Goal: Task Accomplishment & Management: Use online tool/utility

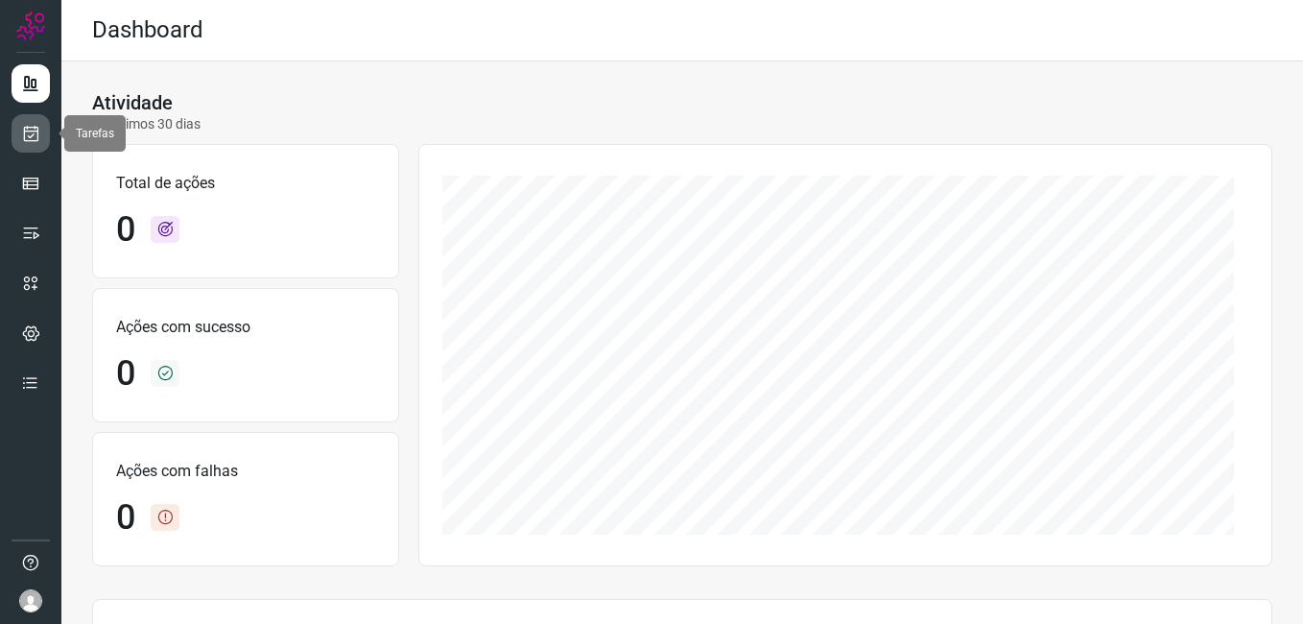
click at [33, 133] on icon at bounding box center [31, 133] width 20 height 19
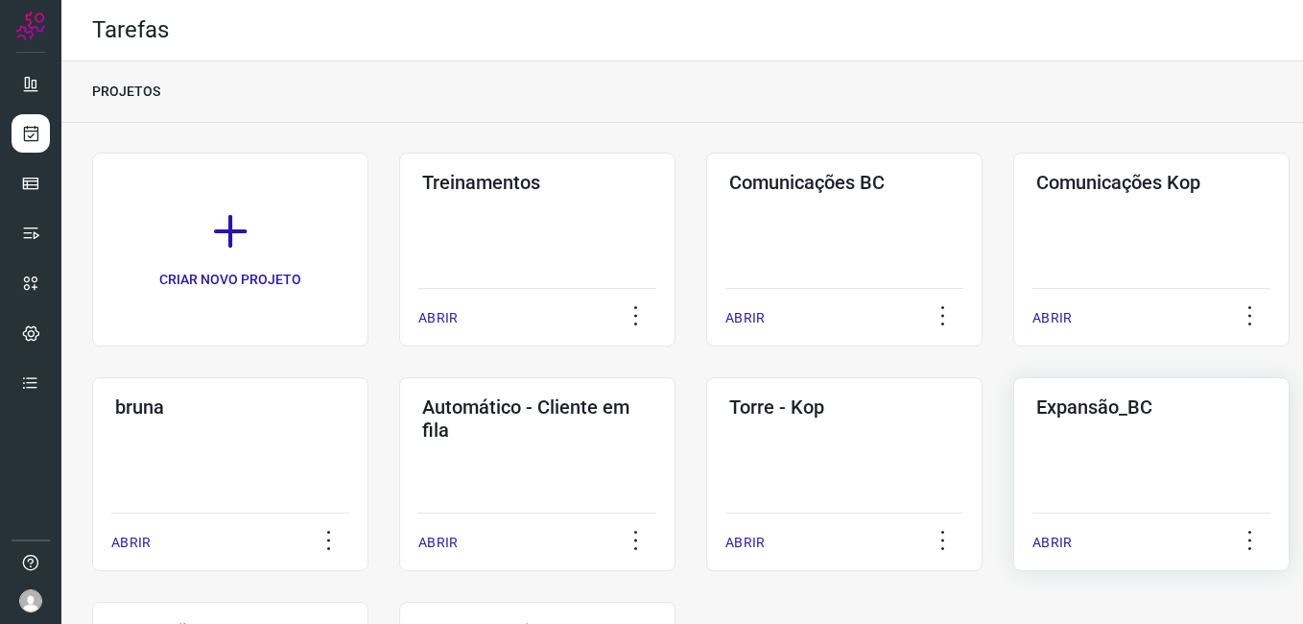
click at [1038, 492] on div "Expansão_BC ABRIR" at bounding box center [1151, 474] width 276 height 194
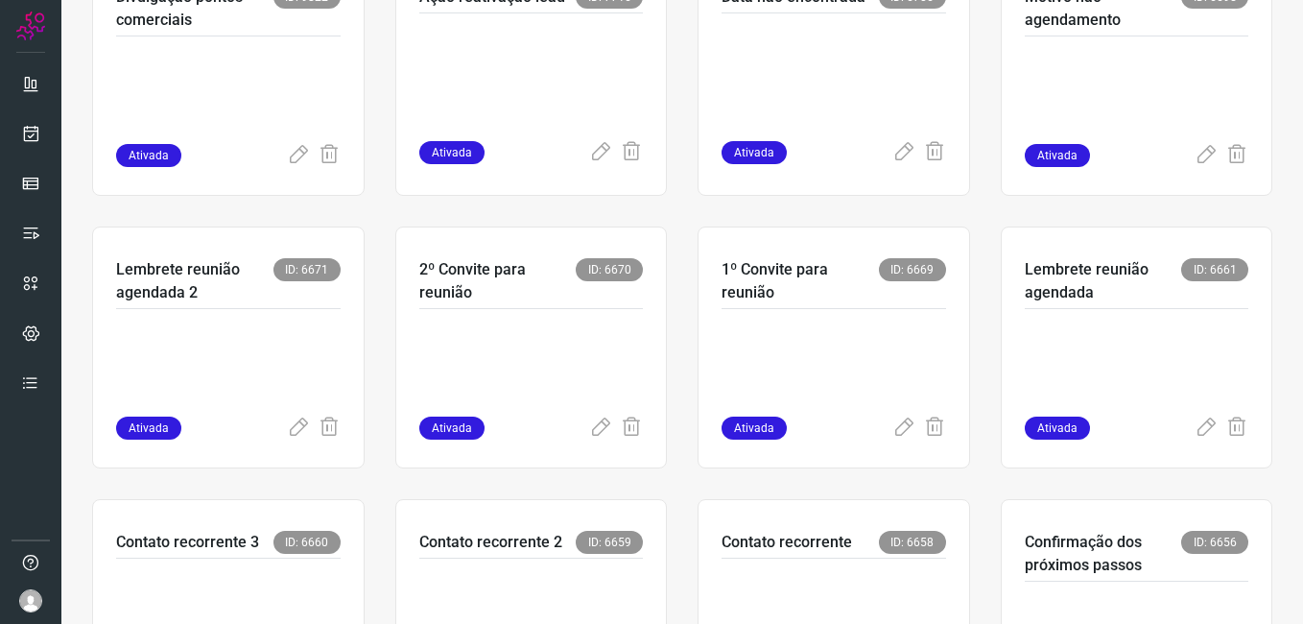
scroll to position [480, 0]
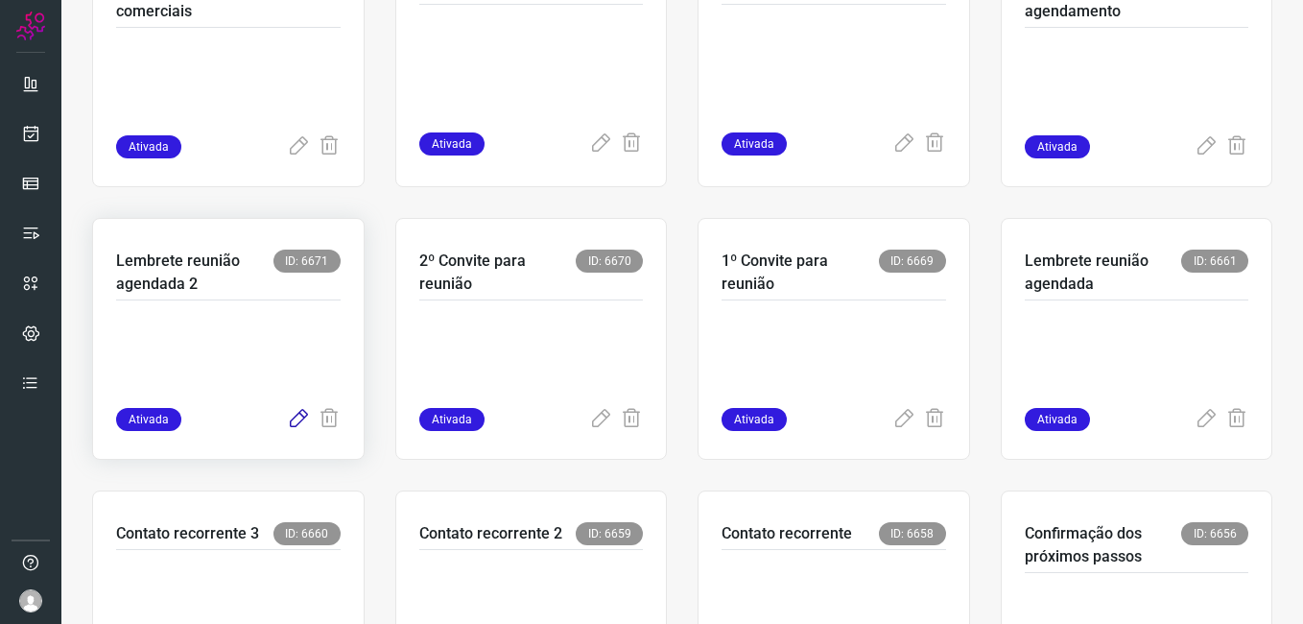
click at [294, 420] on icon at bounding box center [298, 419] width 23 height 23
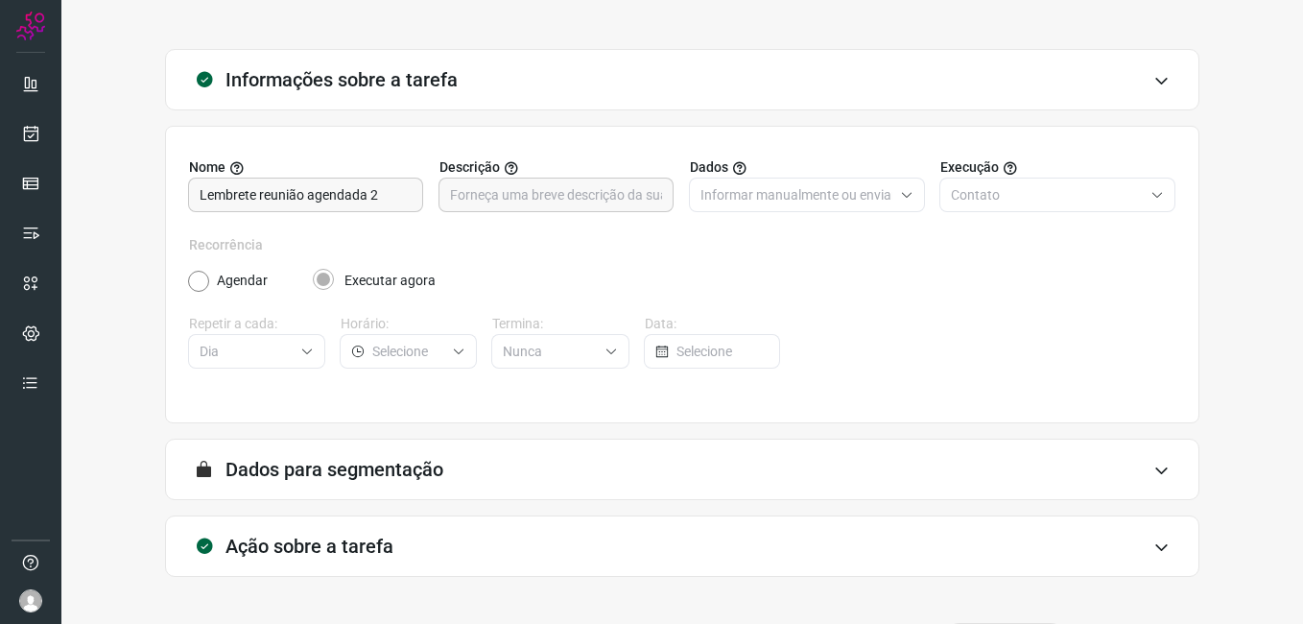
scroll to position [126, 0]
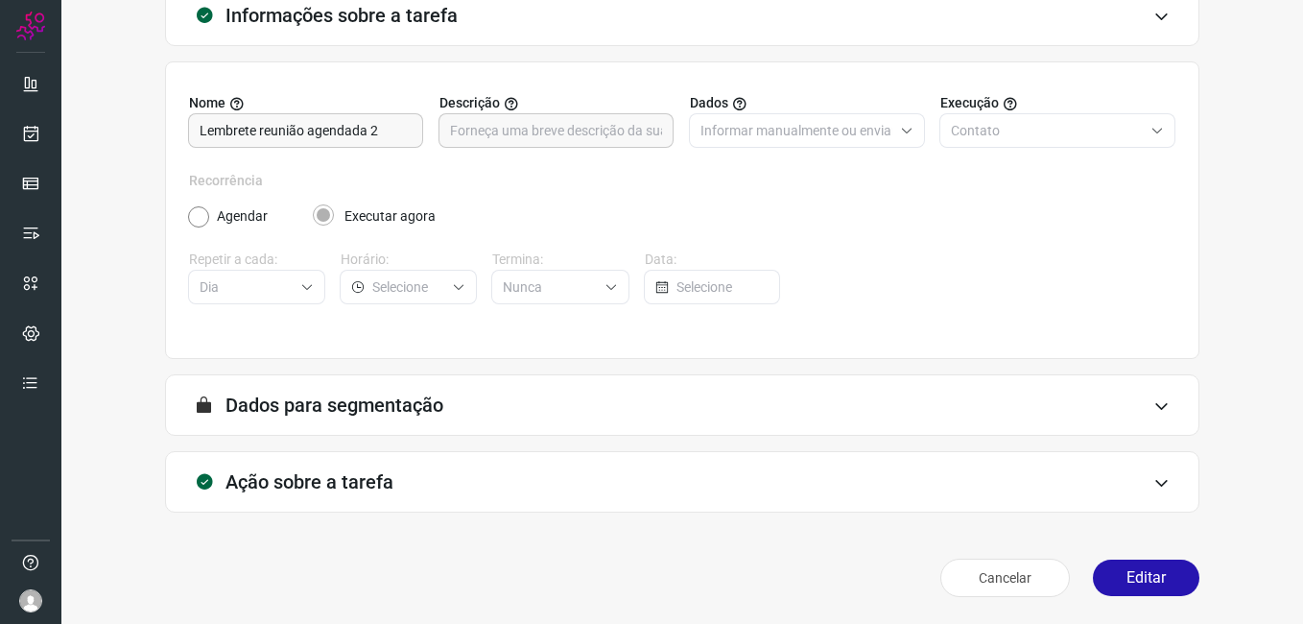
click at [1118, 573] on button "Editar" at bounding box center [1146, 577] width 106 height 36
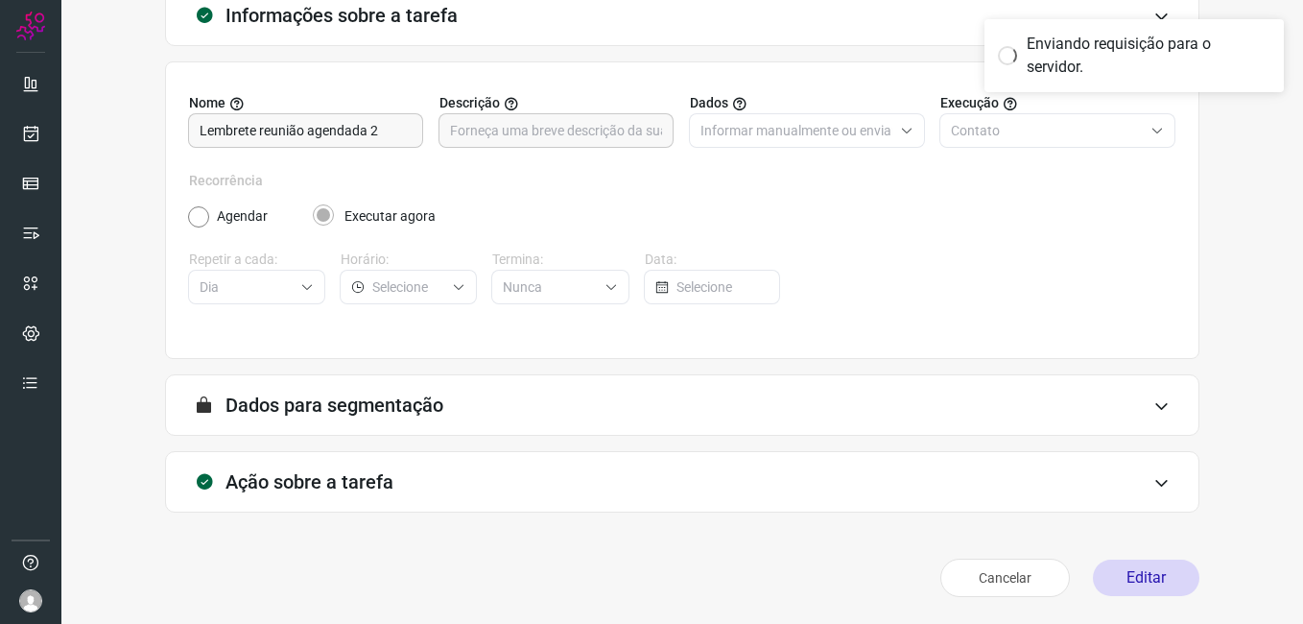
scroll to position [0, 0]
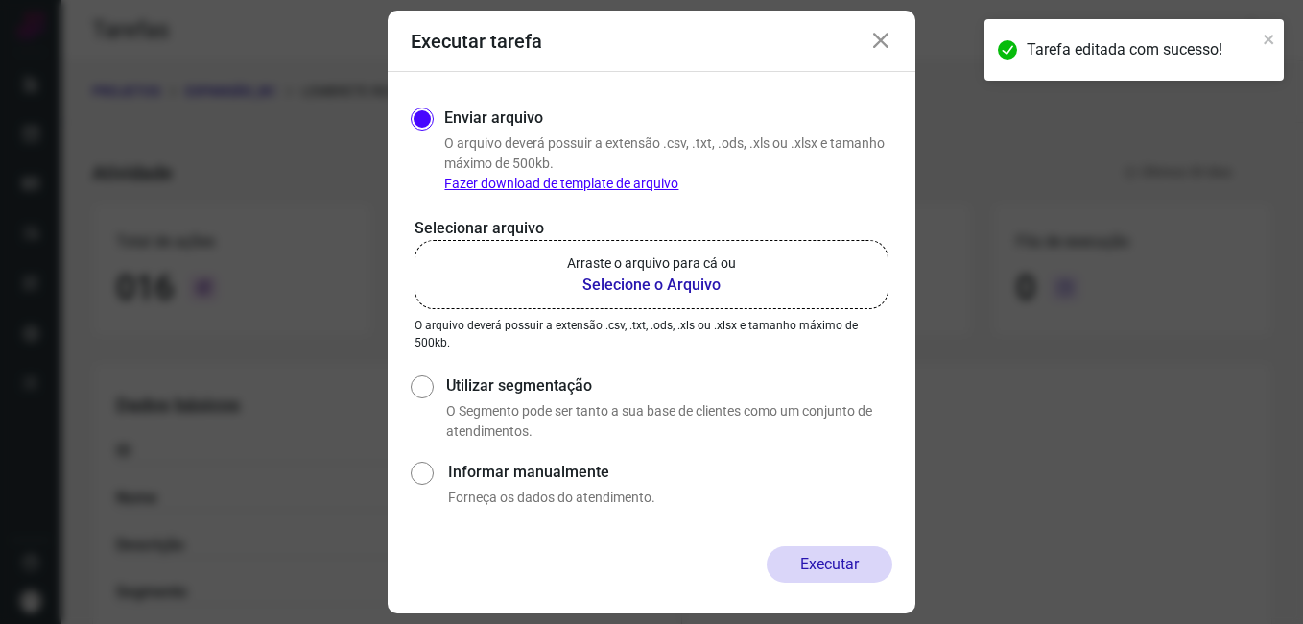
click at [875, 43] on icon at bounding box center [880, 41] width 23 height 23
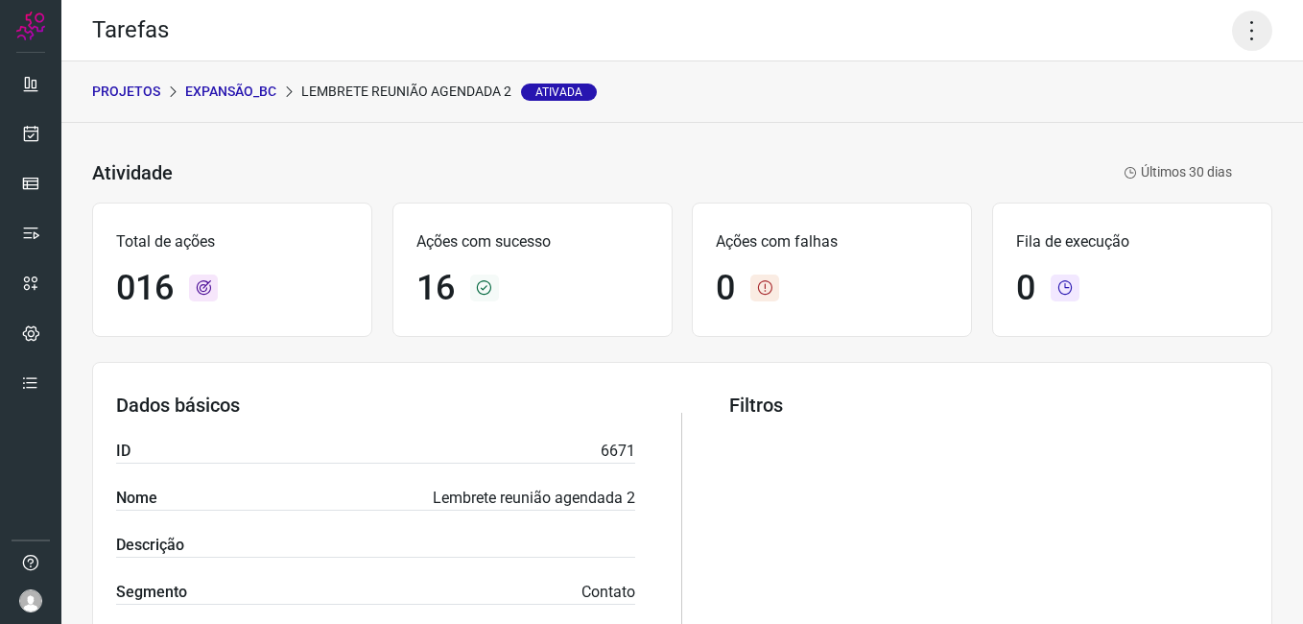
click at [1232, 35] on icon at bounding box center [1252, 31] width 40 height 40
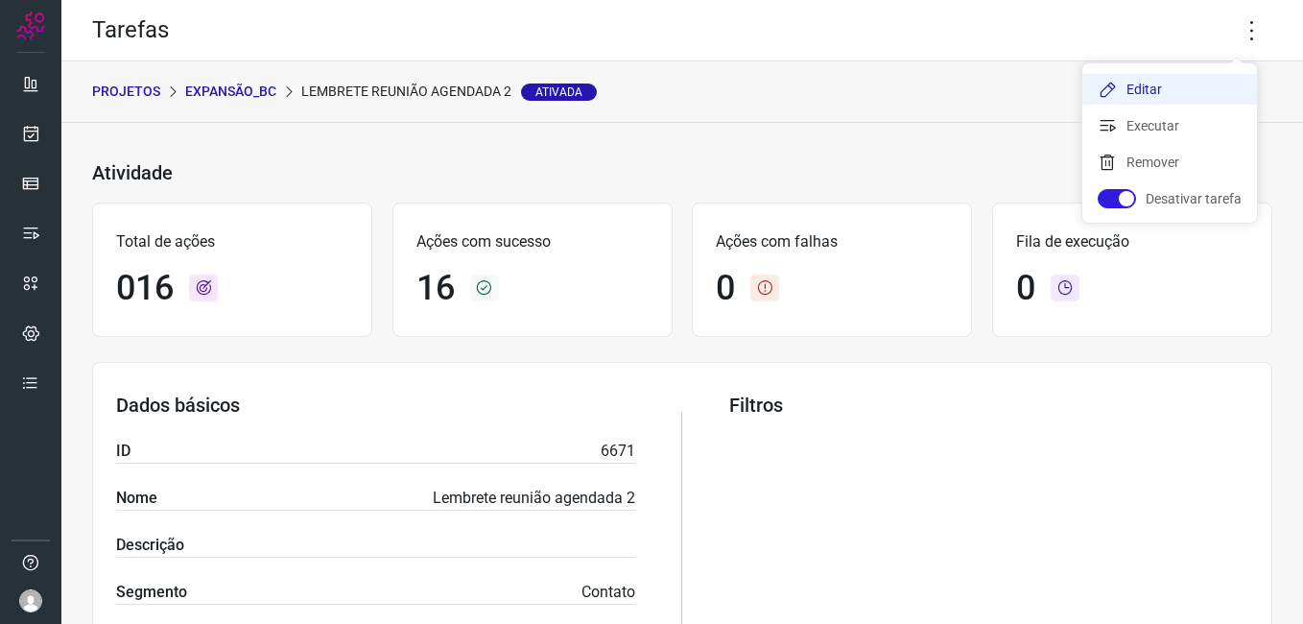
click at [1127, 87] on li "Editar" at bounding box center [1169, 89] width 175 height 31
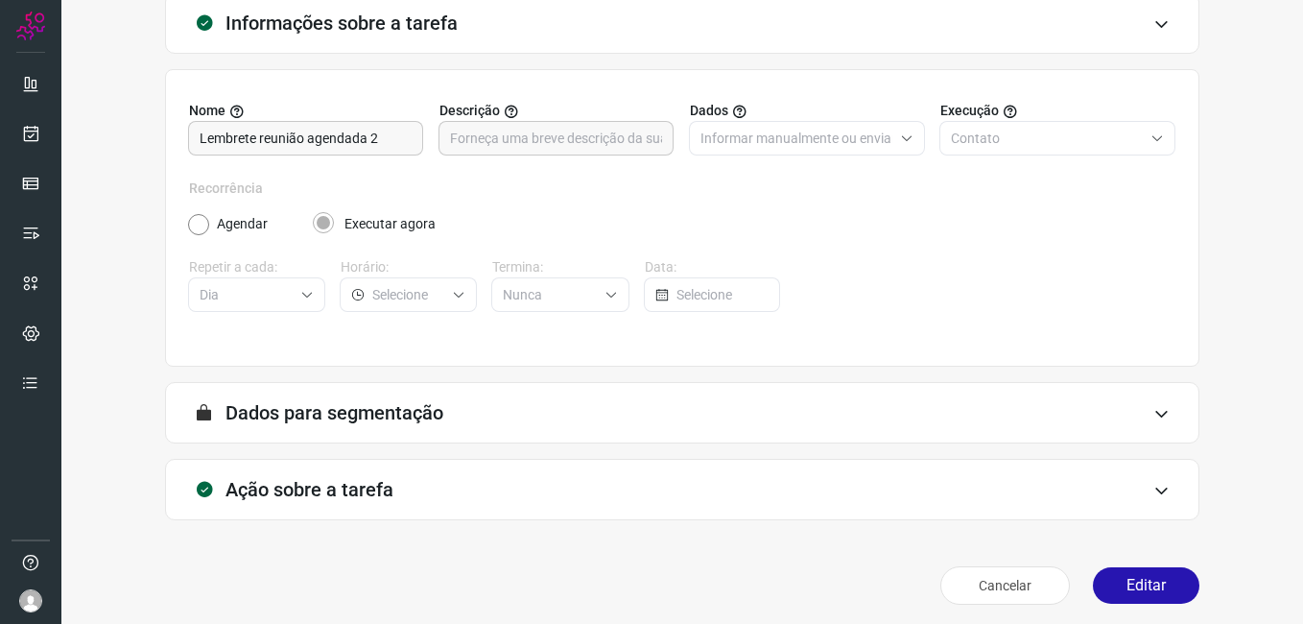
scroll to position [126, 0]
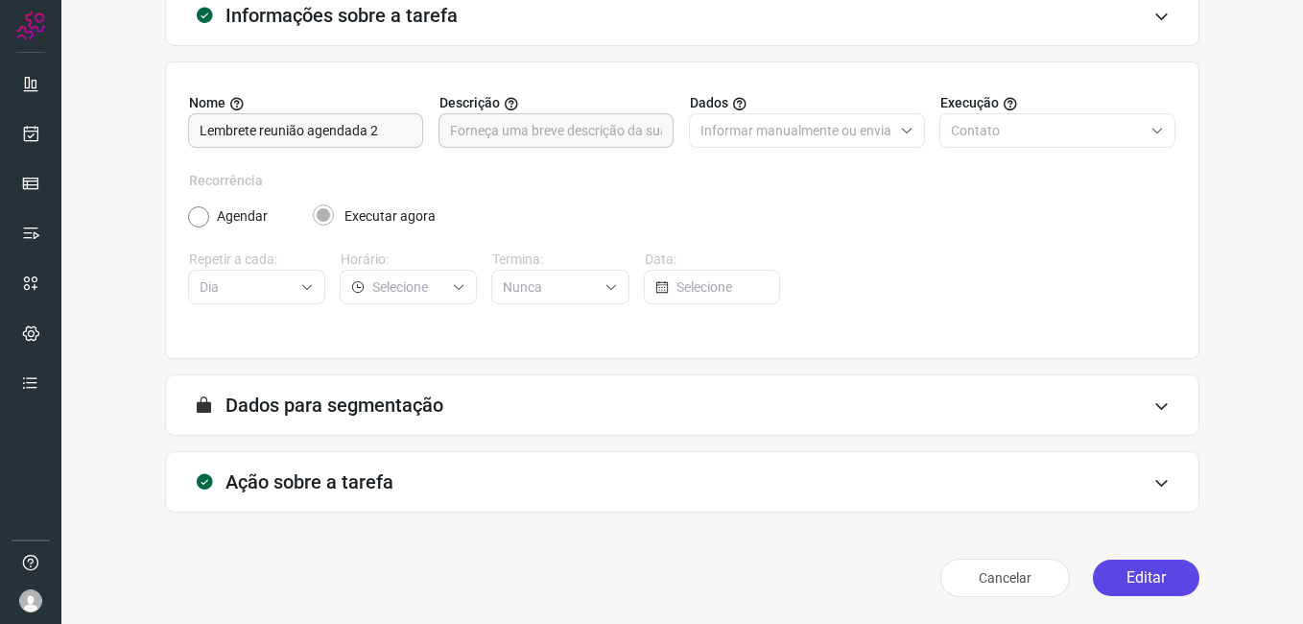
click at [1116, 571] on button "Editar" at bounding box center [1146, 577] width 106 height 36
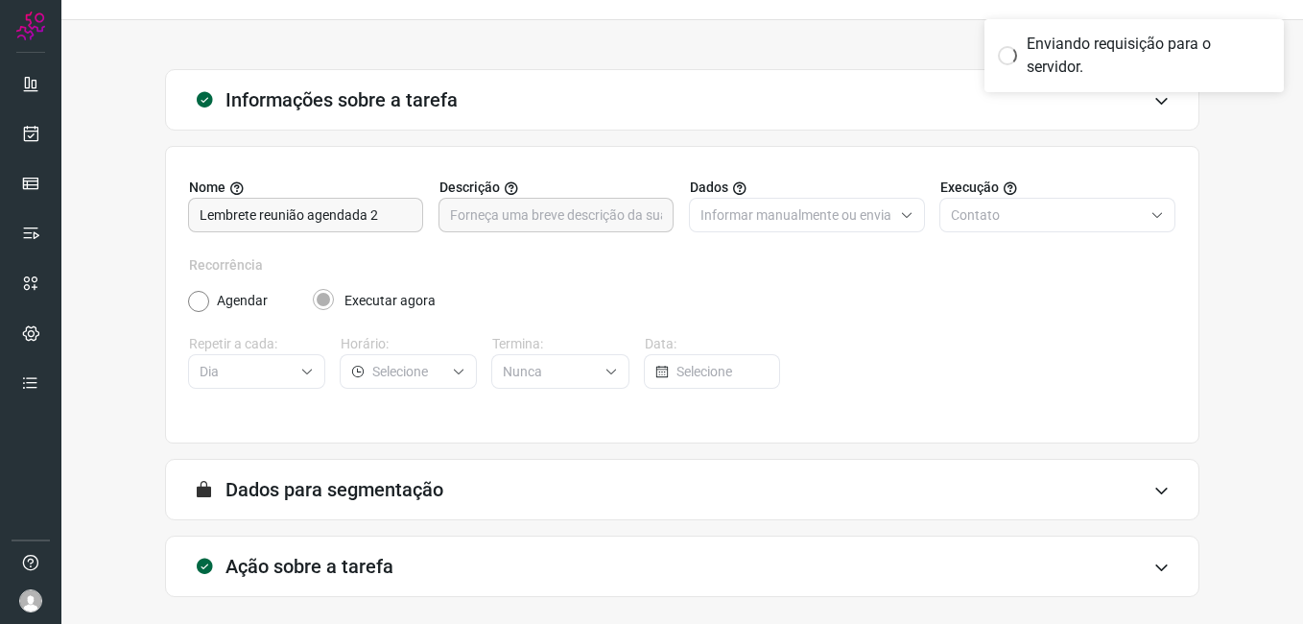
scroll to position [0, 0]
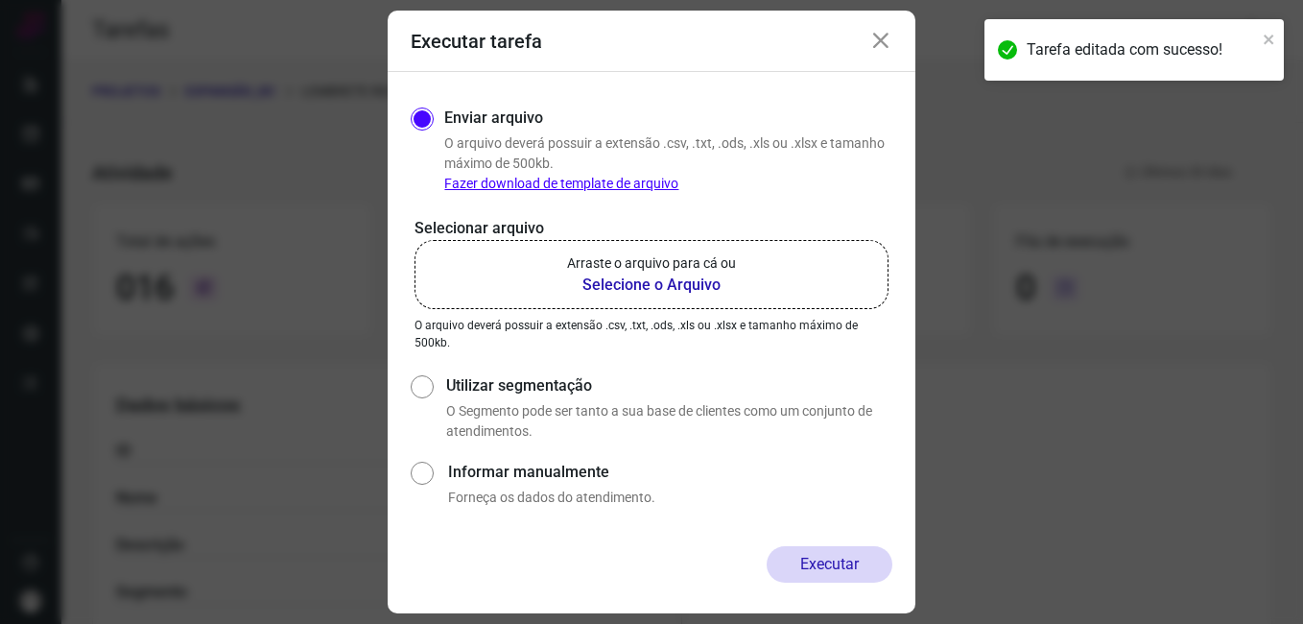
click at [600, 286] on b "Selecione o Arquivo" at bounding box center [651, 284] width 169 height 23
click at [0, 0] on input "Arraste o arquivo para cá ou Selecione o Arquivo" at bounding box center [0, 0] width 0 height 0
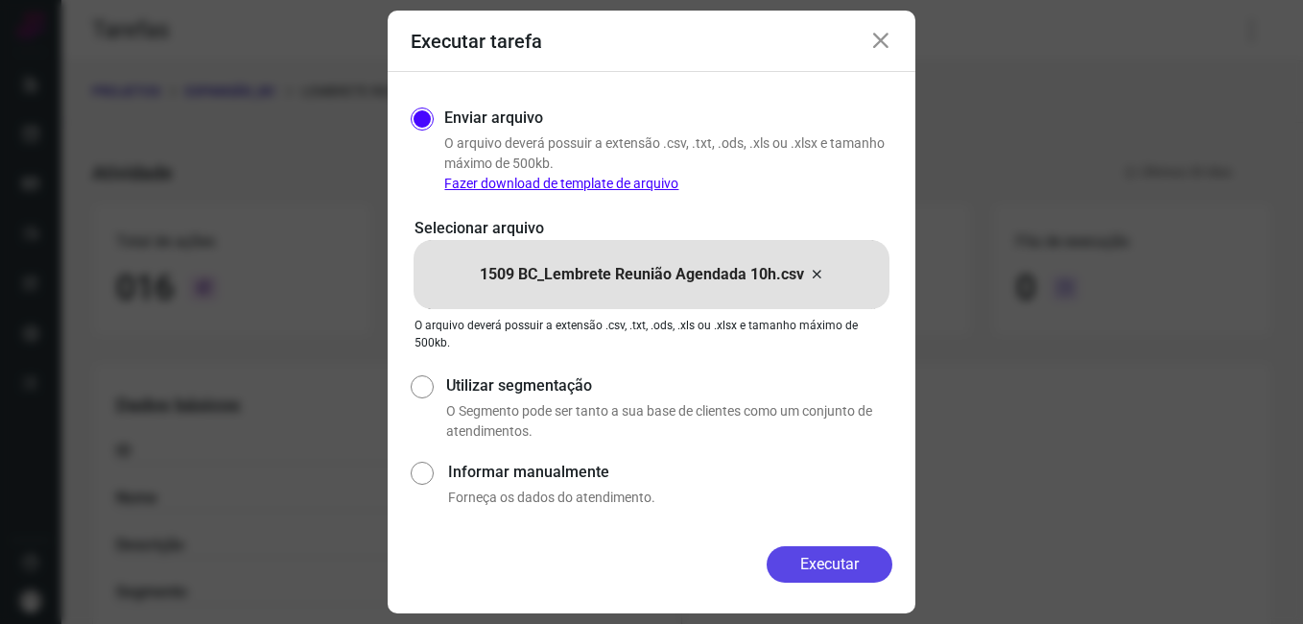
click at [804, 573] on button "Executar" at bounding box center [830, 564] width 126 height 36
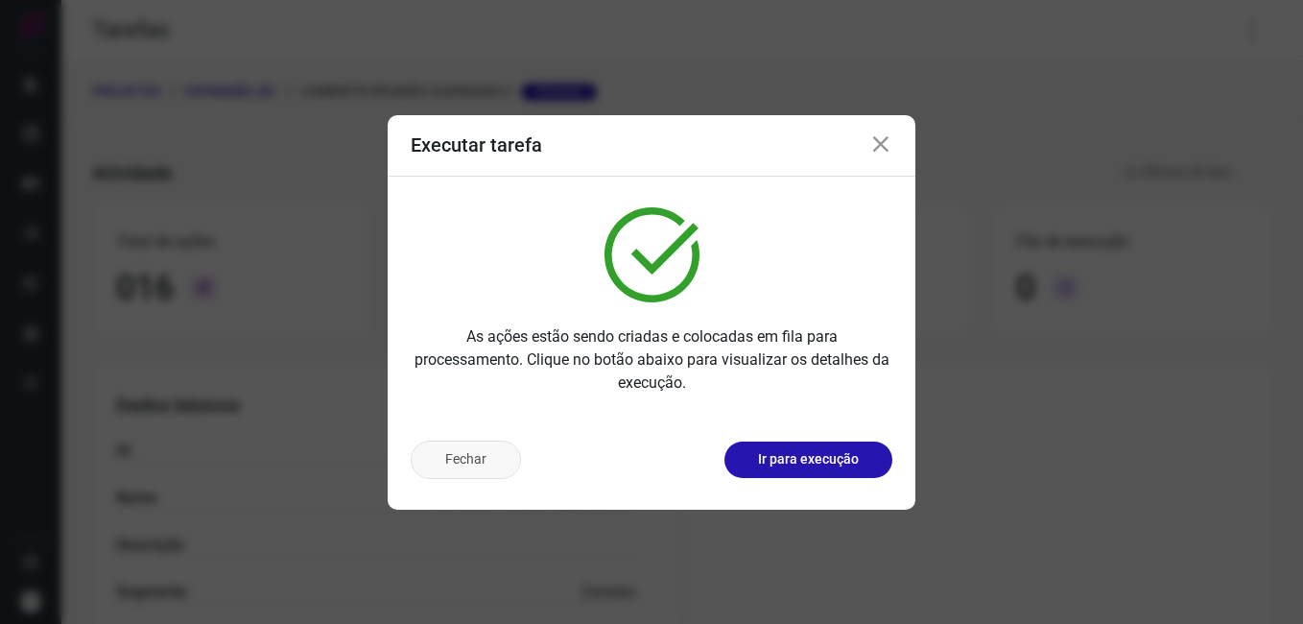
click at [449, 462] on button "Fechar" at bounding box center [466, 459] width 110 height 38
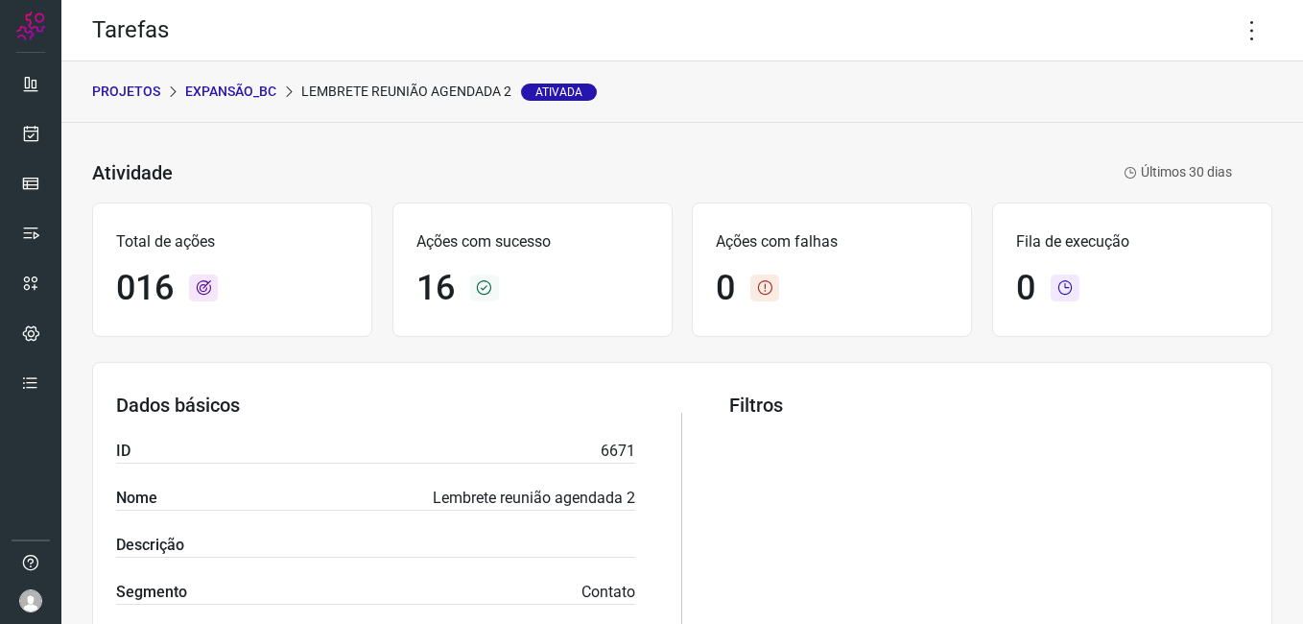
scroll to position [480, 0]
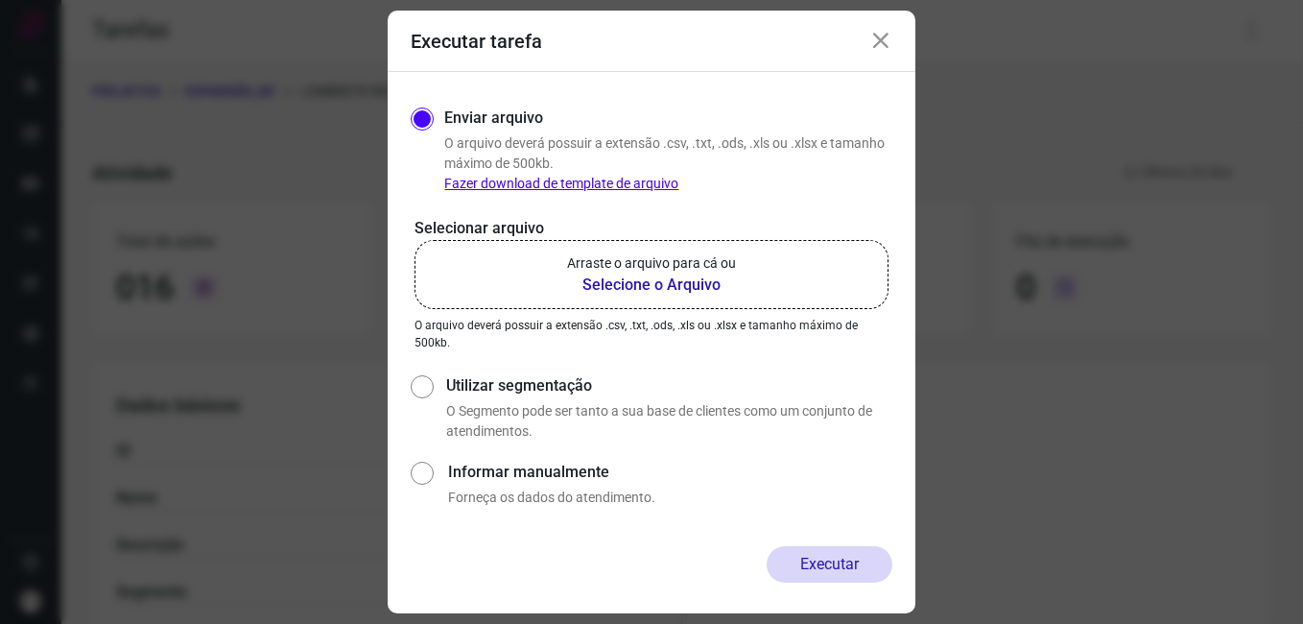
click at [215, 176] on div "Executar tarefa Enviar arquivo O arquivo deverá possuir a extensão .csv, .txt, …" at bounding box center [651, 312] width 1303 height 624
click at [874, 40] on icon at bounding box center [880, 41] width 23 height 23
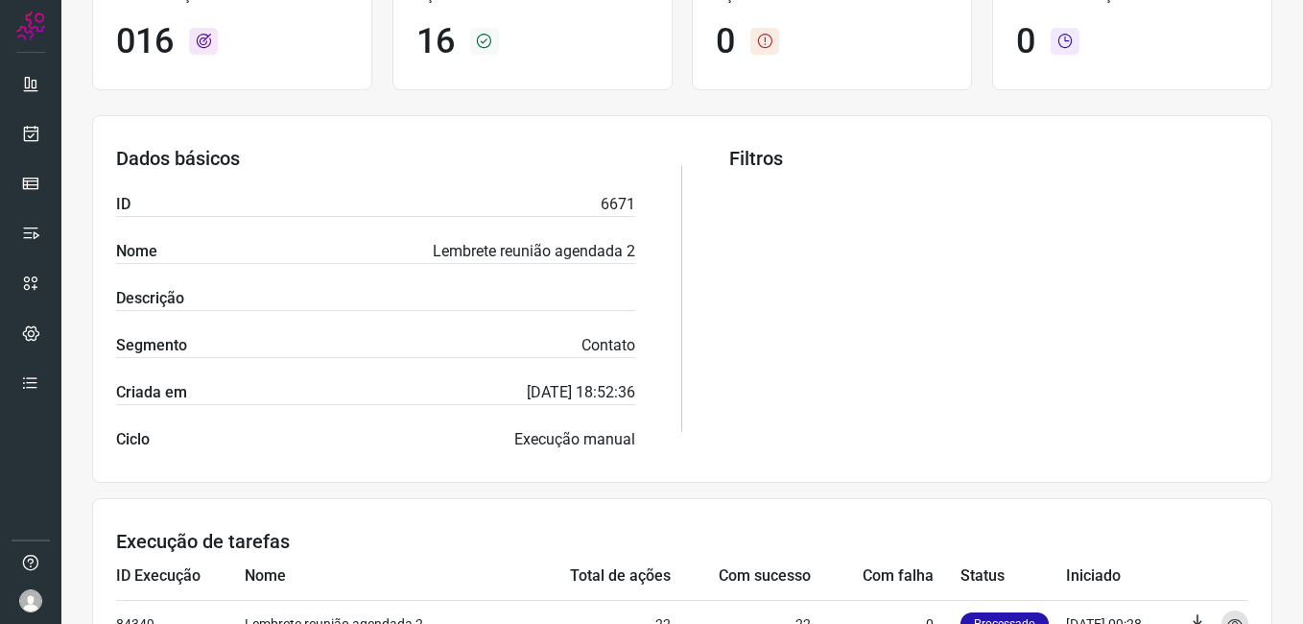
scroll to position [576, 0]
